Goal: Task Accomplishment & Management: Manage account settings

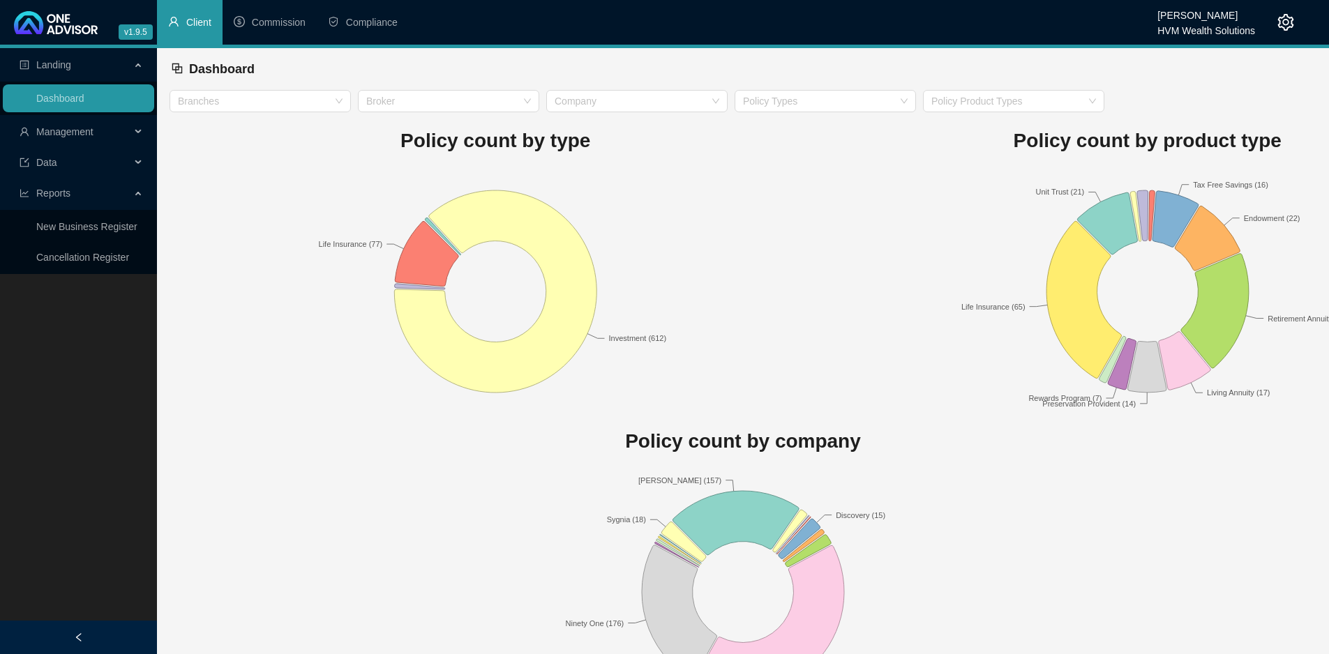
click at [202, 26] on span "Client" at bounding box center [198, 22] width 25 height 11
click at [128, 129] on span "Management" at bounding box center [75, 132] width 111 height 28
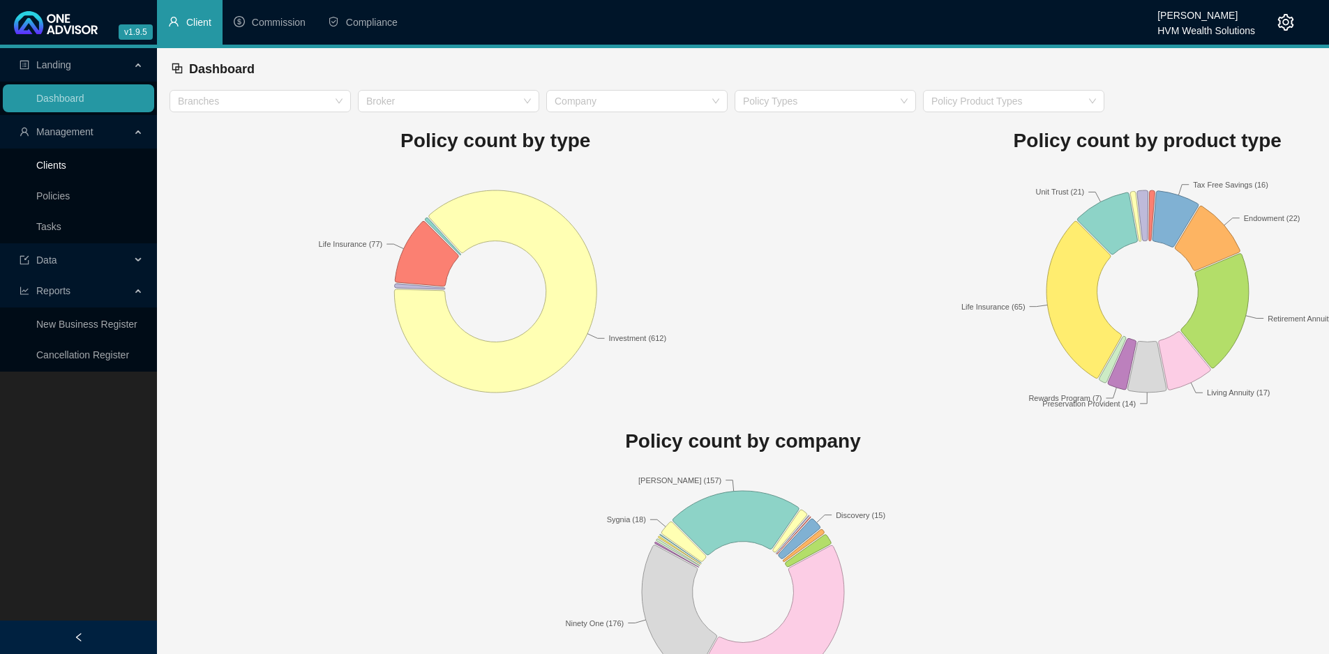
click at [52, 164] on link "Clients" at bounding box center [51, 165] width 30 height 11
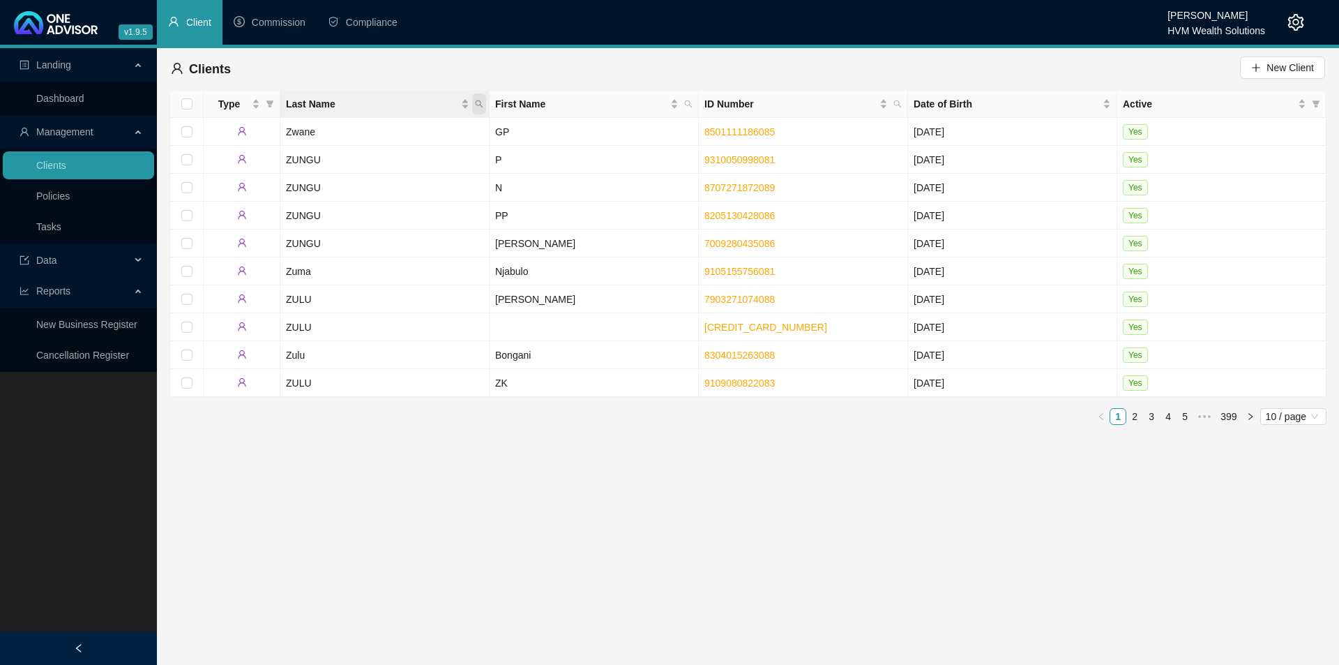
click at [481, 104] on icon "search" at bounding box center [479, 104] width 8 height 8
type input "shelem"
click at [397, 156] on span "Search" at bounding box center [388, 158] width 31 height 15
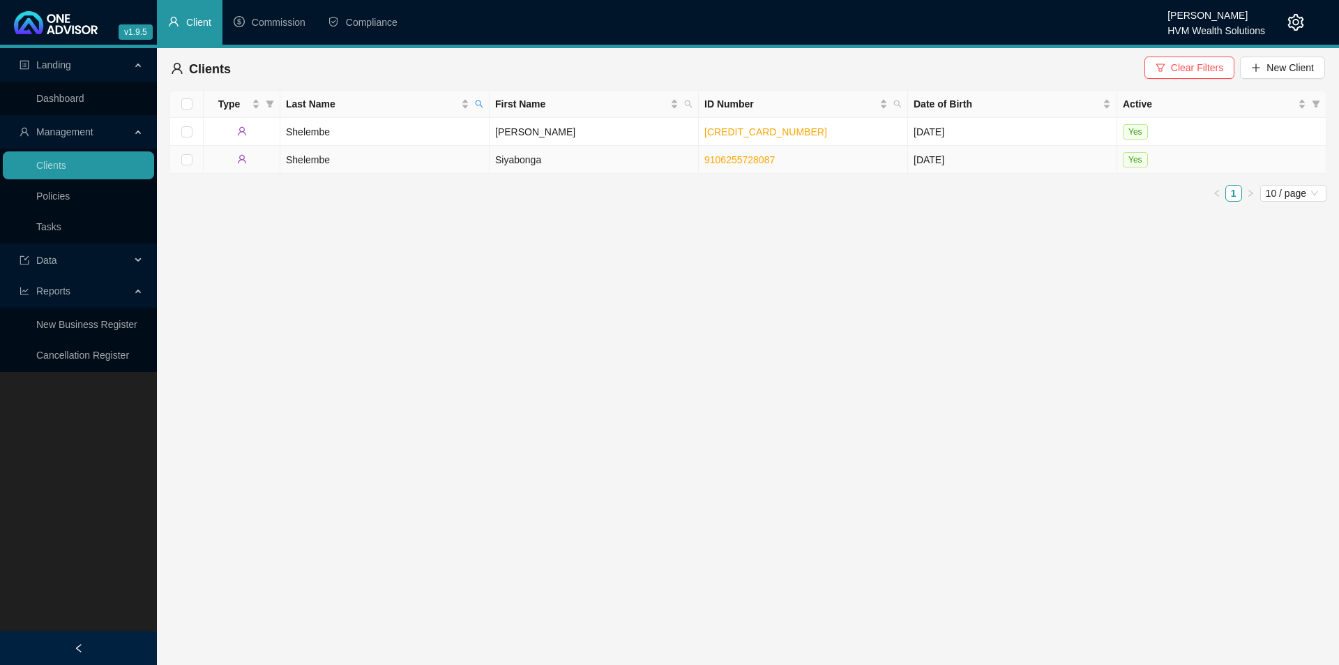
click at [438, 160] on td "Shelembe" at bounding box center [384, 160] width 209 height 28
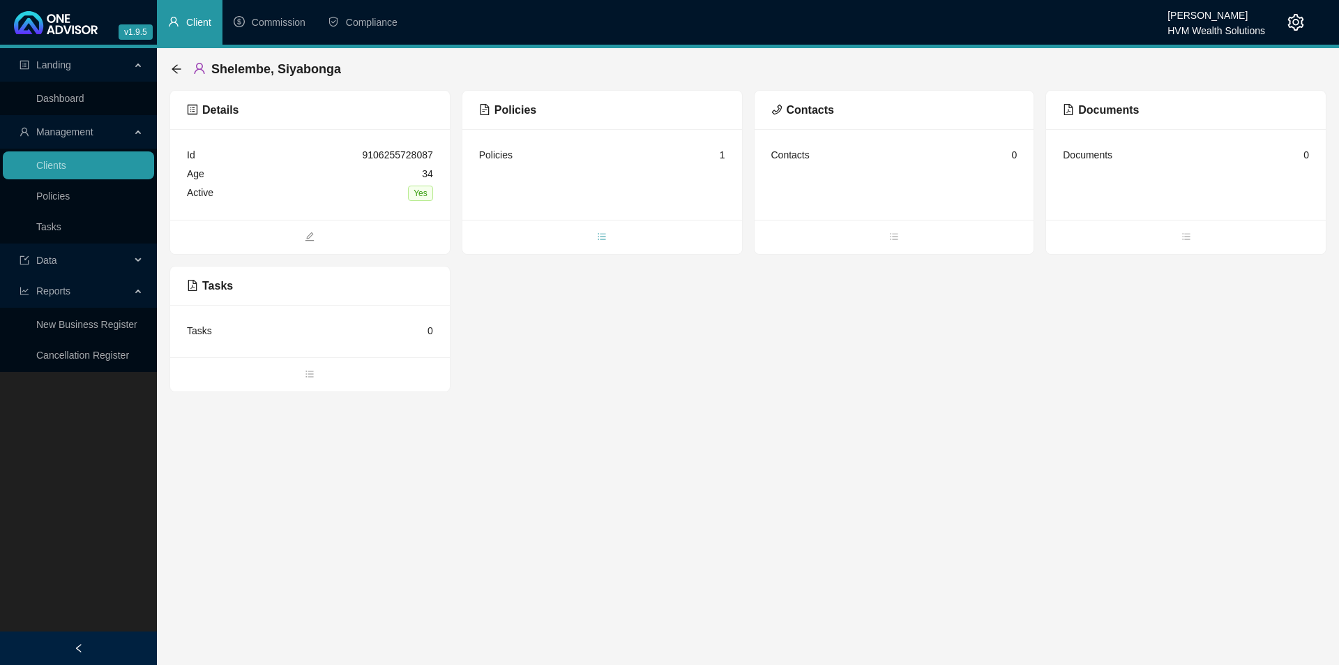
click at [603, 236] on icon "bars" at bounding box center [603, 236] width 8 height 6
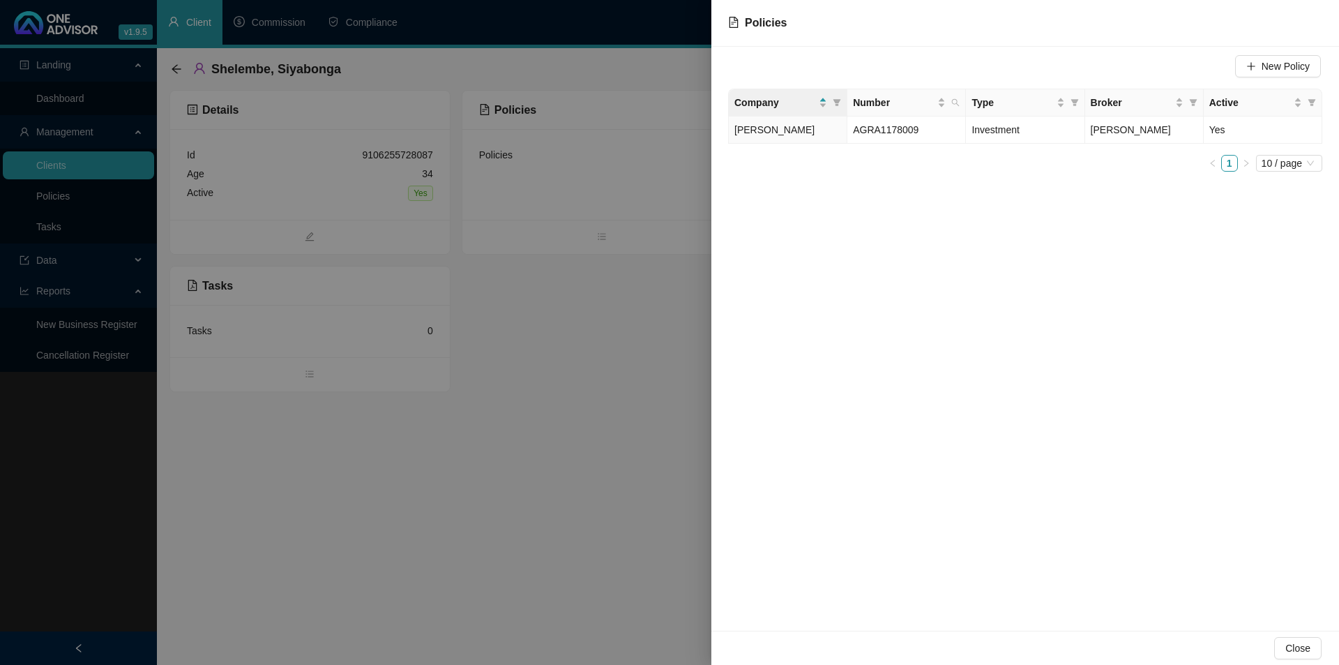
click at [619, 368] on div at bounding box center [669, 332] width 1339 height 665
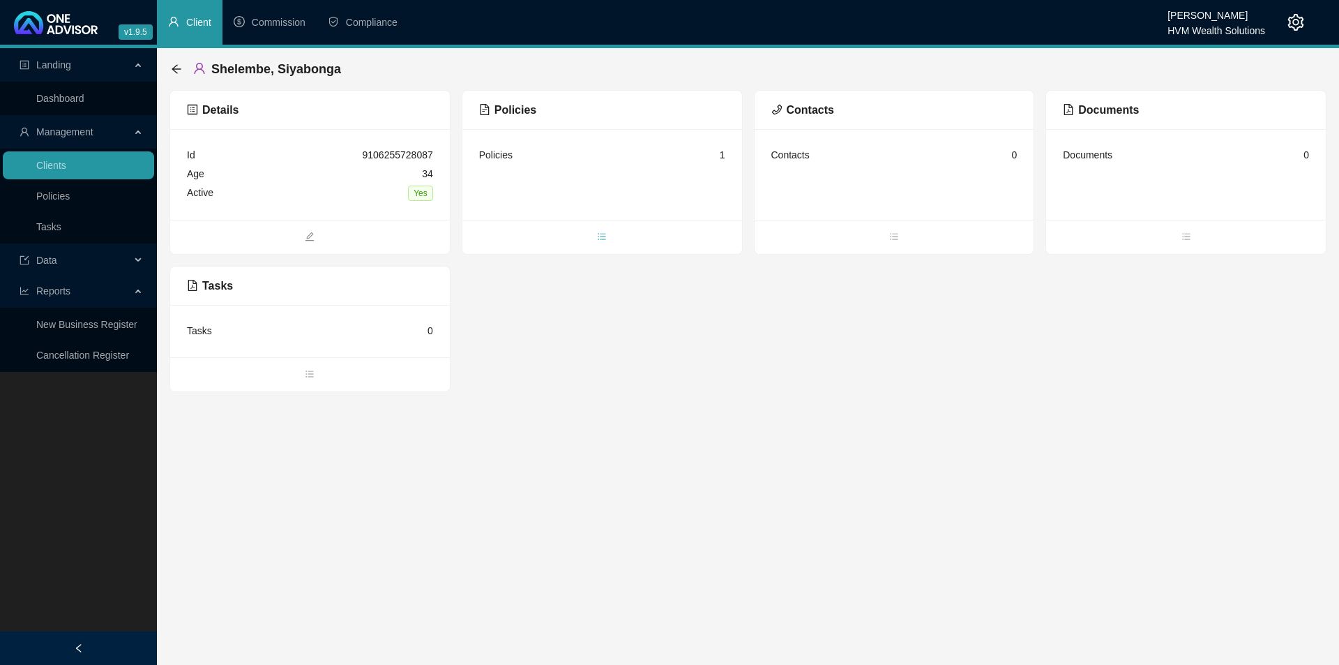
click at [622, 236] on span "bars" at bounding box center [603, 237] width 280 height 15
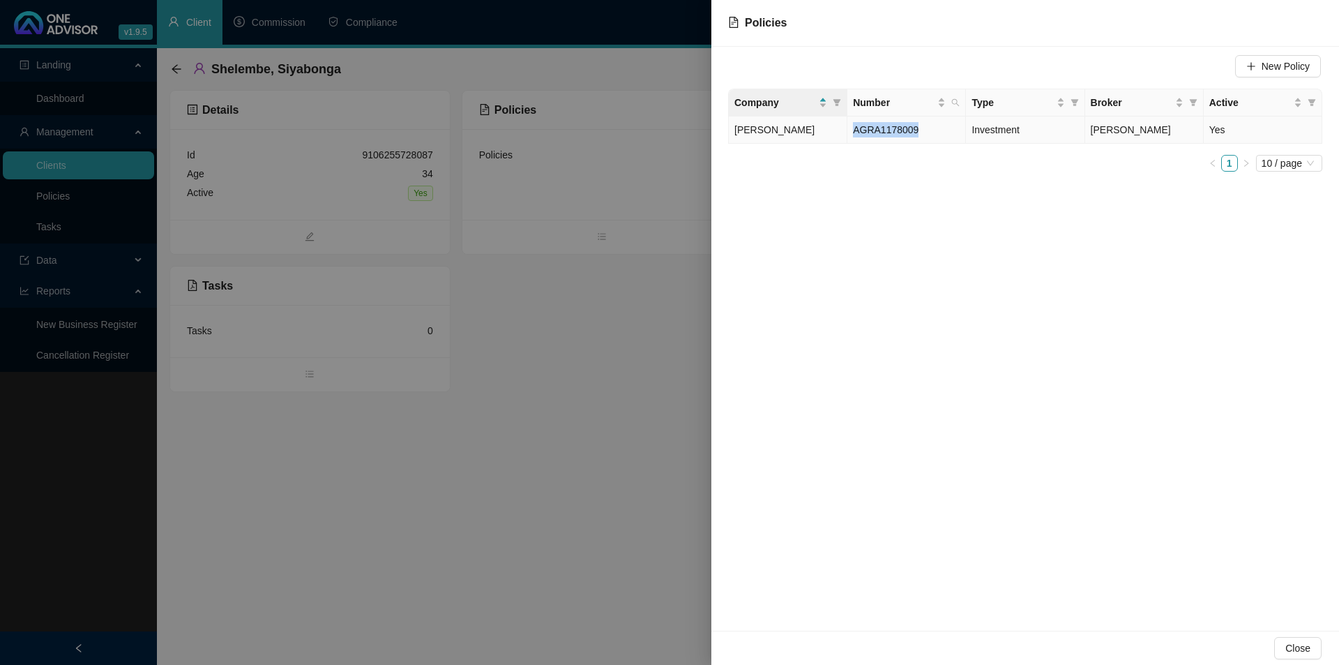
drag, startPoint x: 936, startPoint y: 130, endPoint x: 852, endPoint y: 130, distance: 83.7
click at [852, 130] on td "AGRA1178009" at bounding box center [907, 129] width 119 height 27
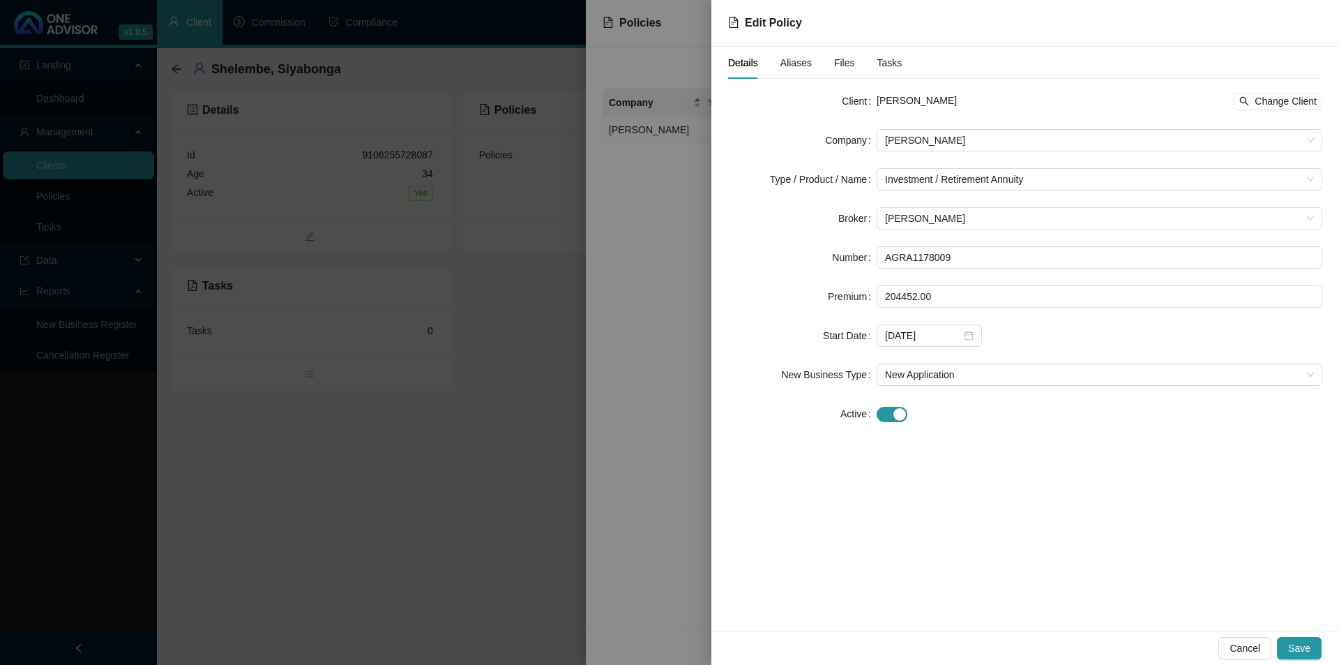
drag, startPoint x: 869, startPoint y: 133, endPoint x: 670, endPoint y: 322, distance: 273.8
click at [670, 322] on div at bounding box center [669, 332] width 1339 height 665
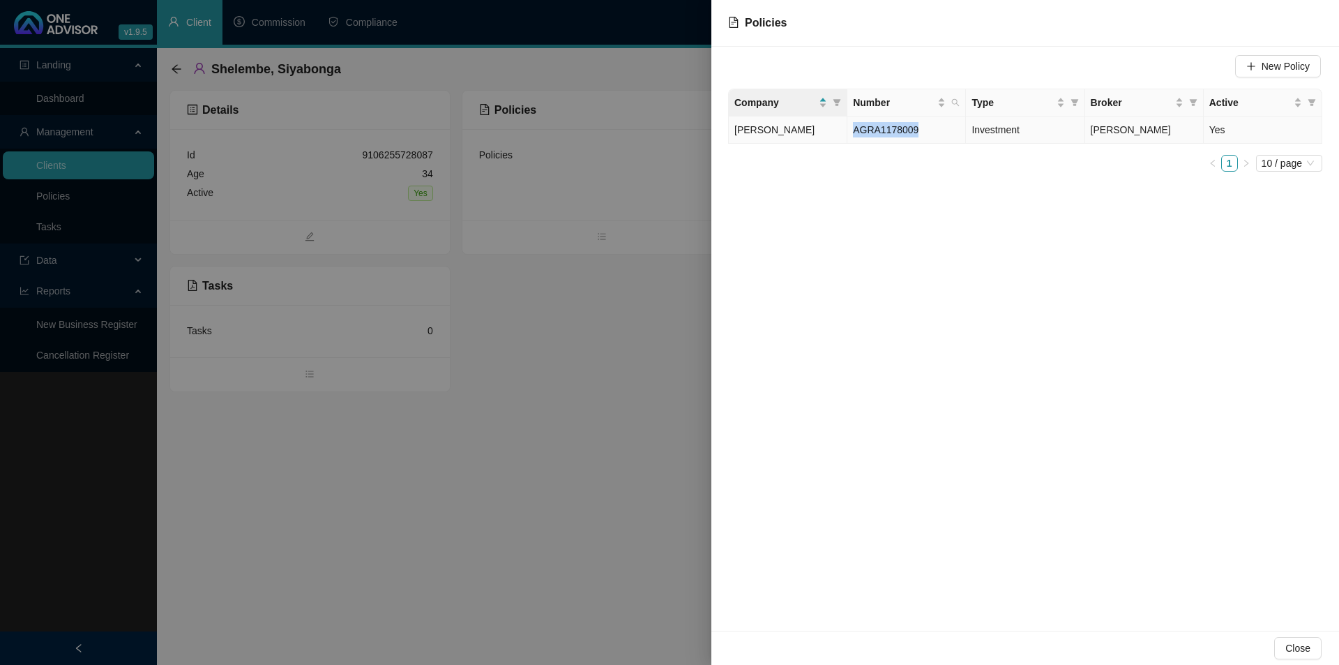
drag, startPoint x: 926, startPoint y: 134, endPoint x: 855, endPoint y: 134, distance: 71.9
click at [855, 134] on td "AGRA1178009" at bounding box center [907, 129] width 119 height 27
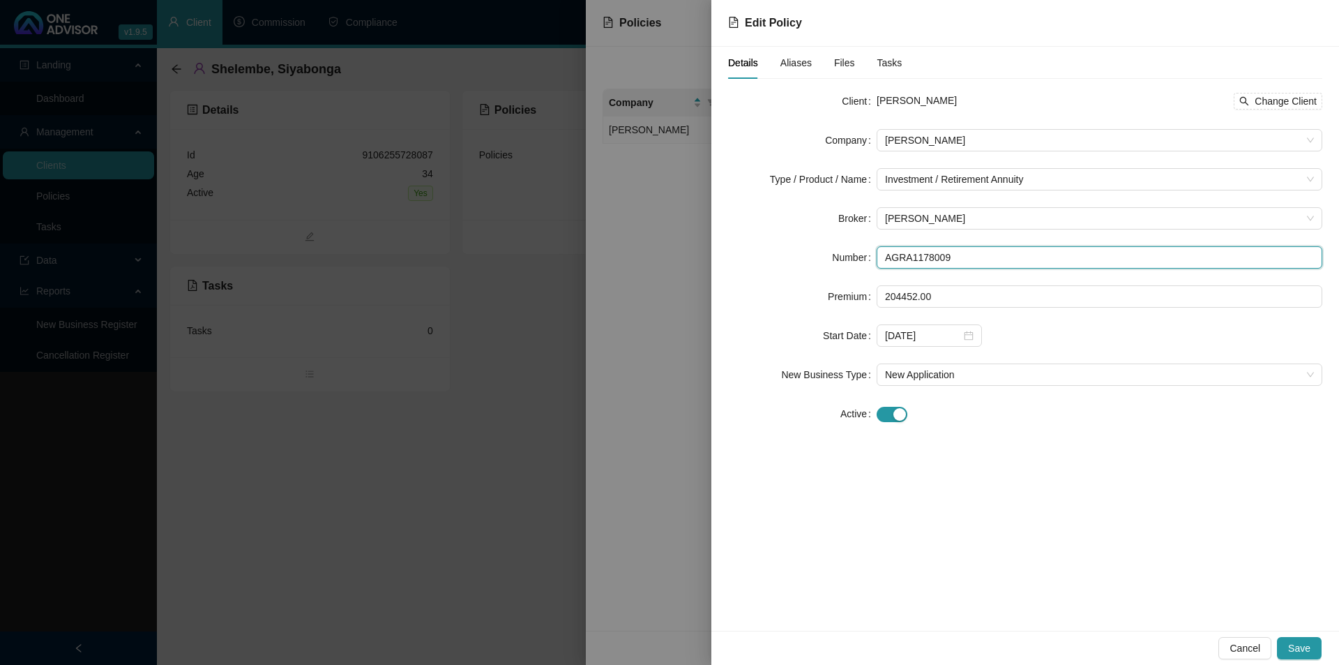
drag, startPoint x: 964, startPoint y: 258, endPoint x: 877, endPoint y: 258, distance: 87.2
click at [877, 258] on input "AGRA1178009" at bounding box center [1100, 257] width 446 height 22
click at [1250, 649] on span "Cancel" at bounding box center [1245, 647] width 31 height 15
